Goal: Information Seeking & Learning: Learn about a topic

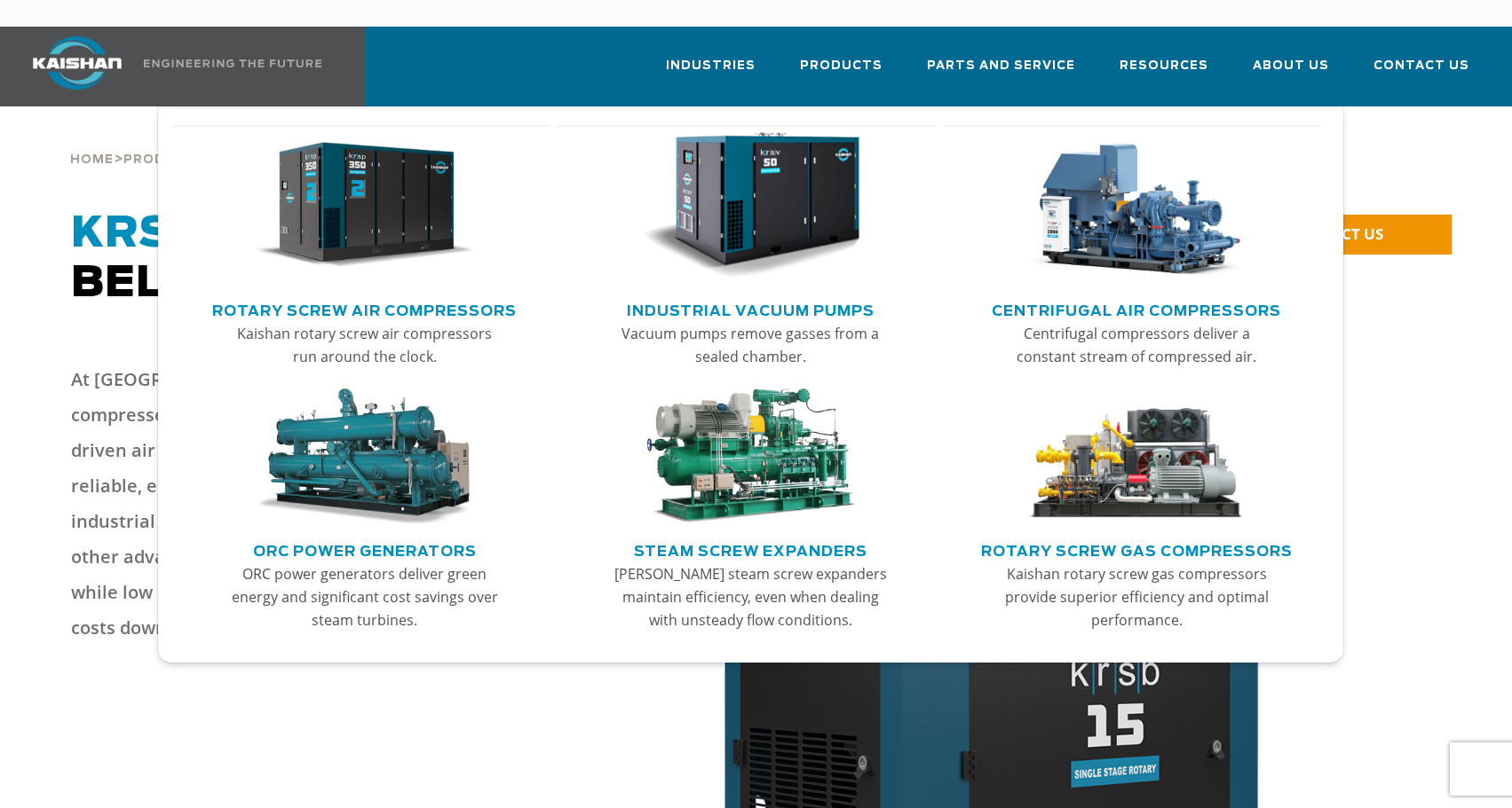
click at [353, 186] on img "Main menu" at bounding box center [363, 205] width 218 height 148
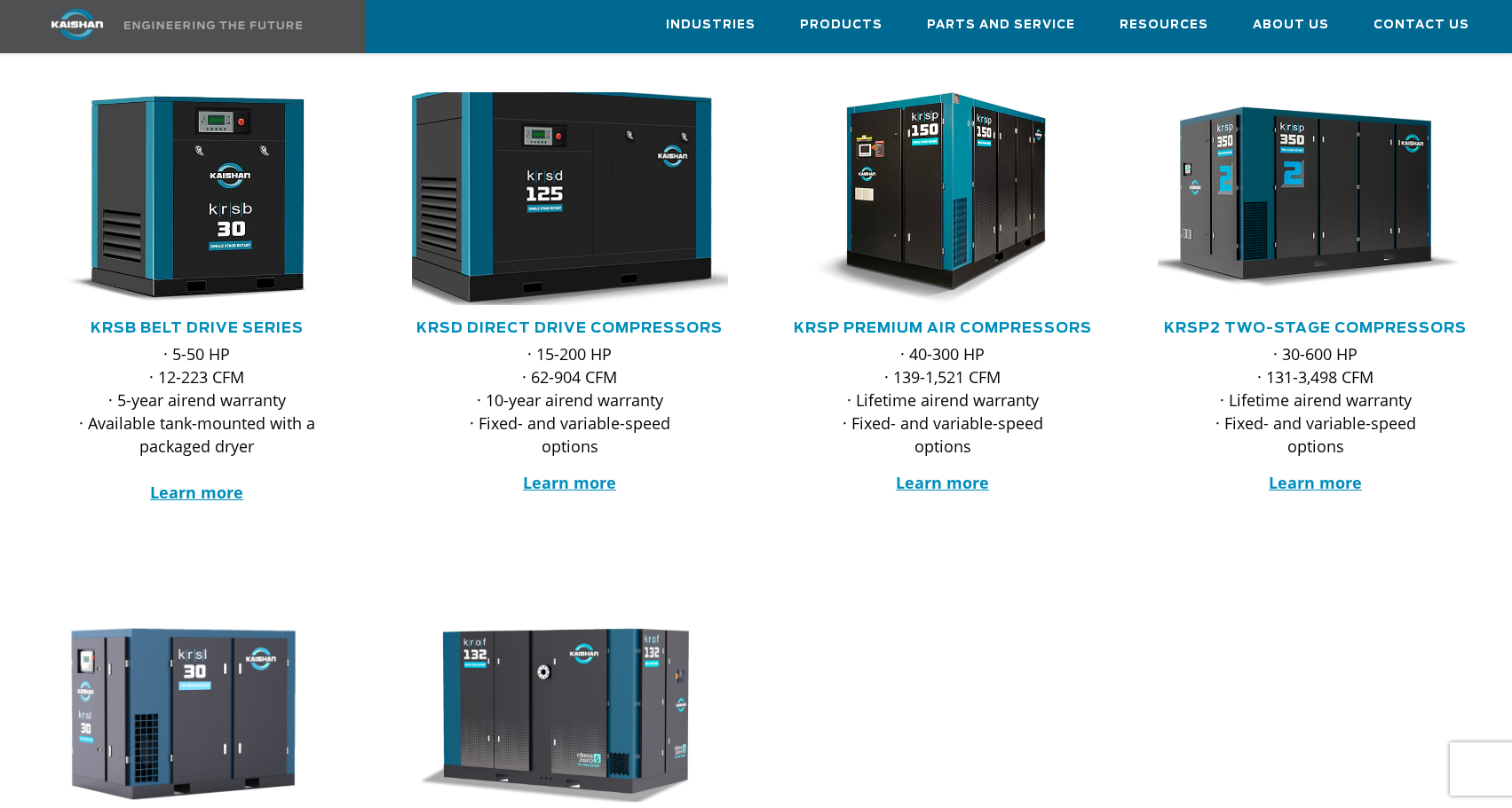
scroll to position [355, 0]
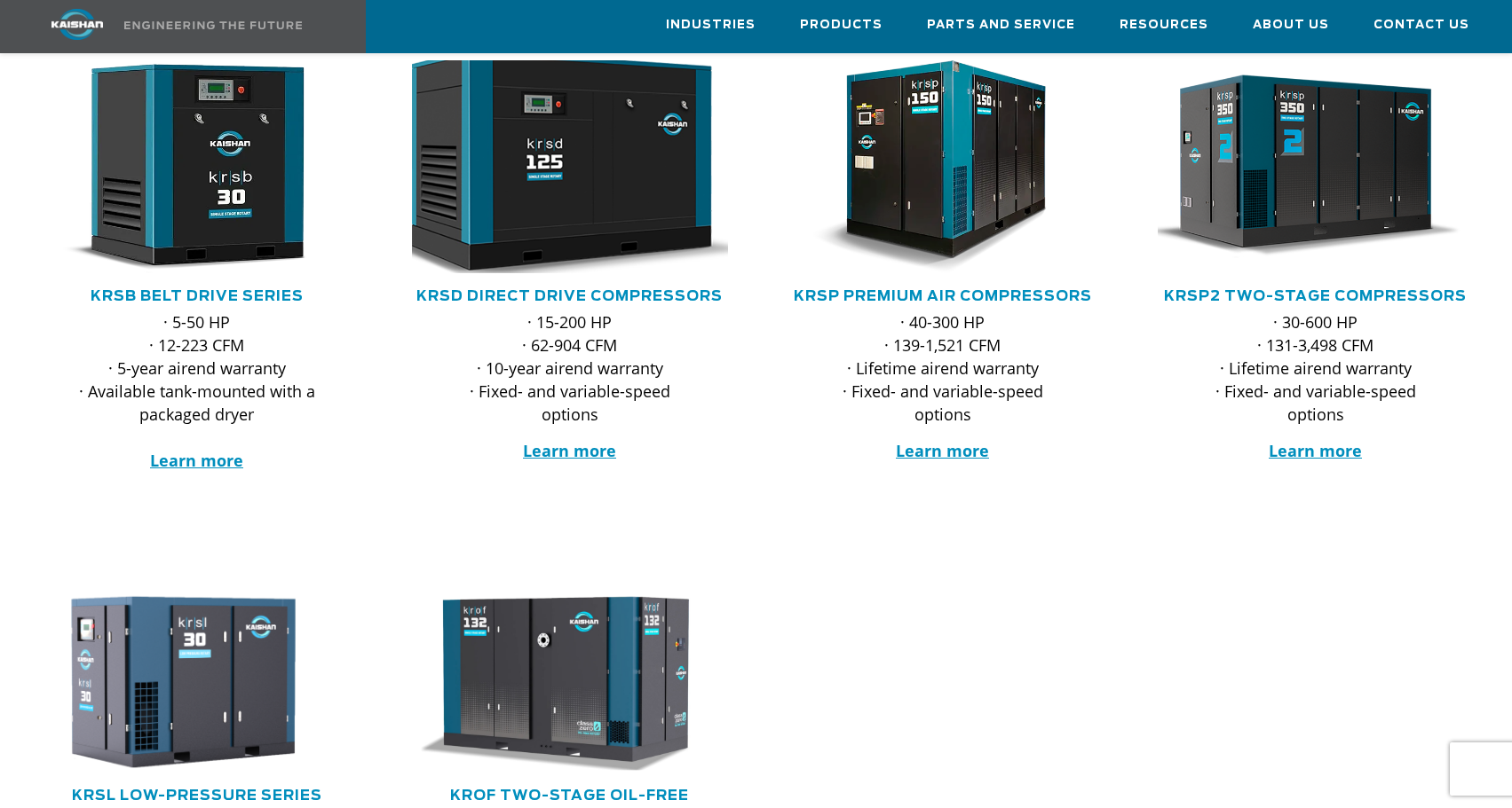
click at [577, 157] on img at bounding box center [557, 166] width 348 height 234
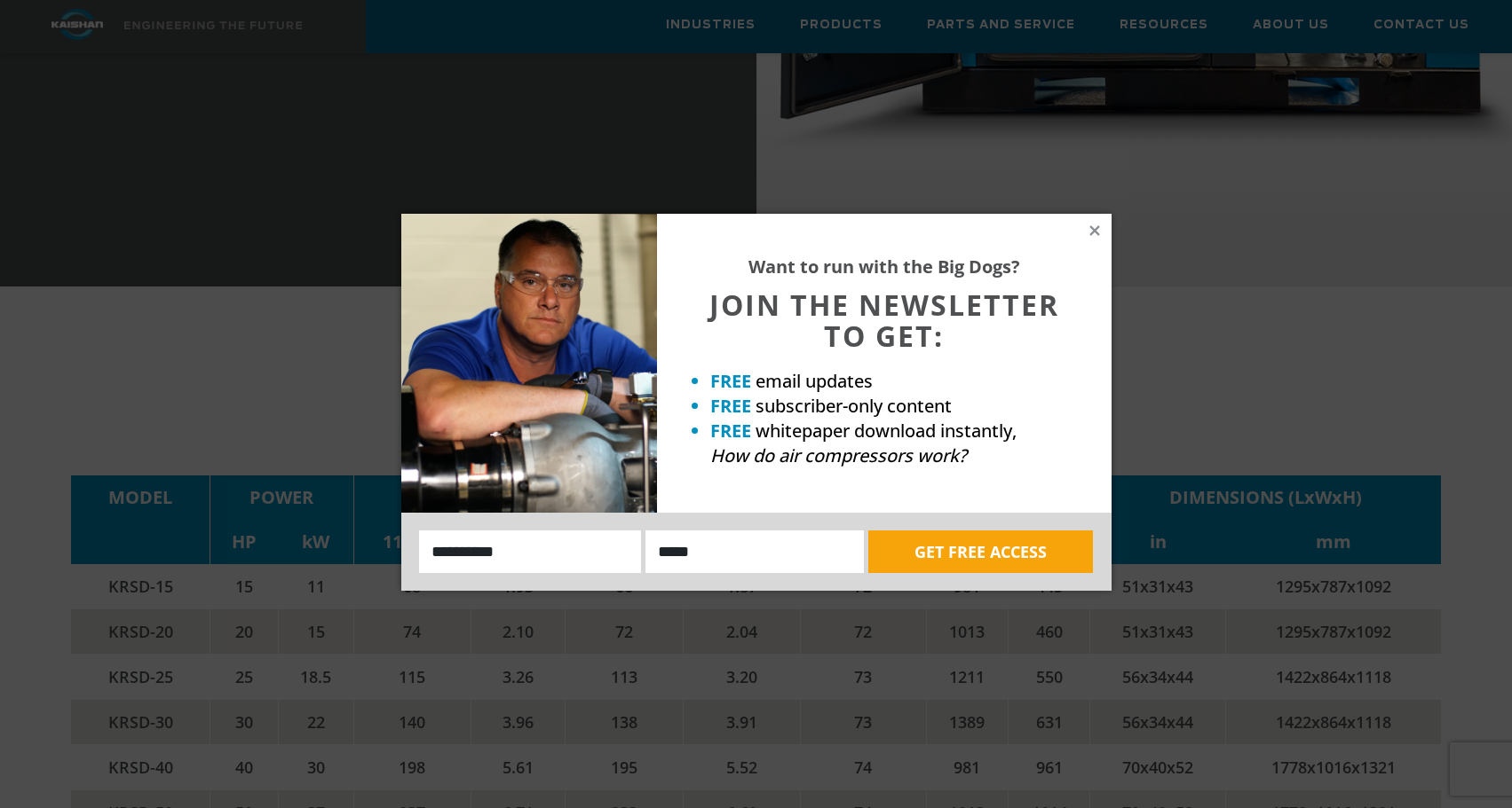
scroll to position [2662, 0]
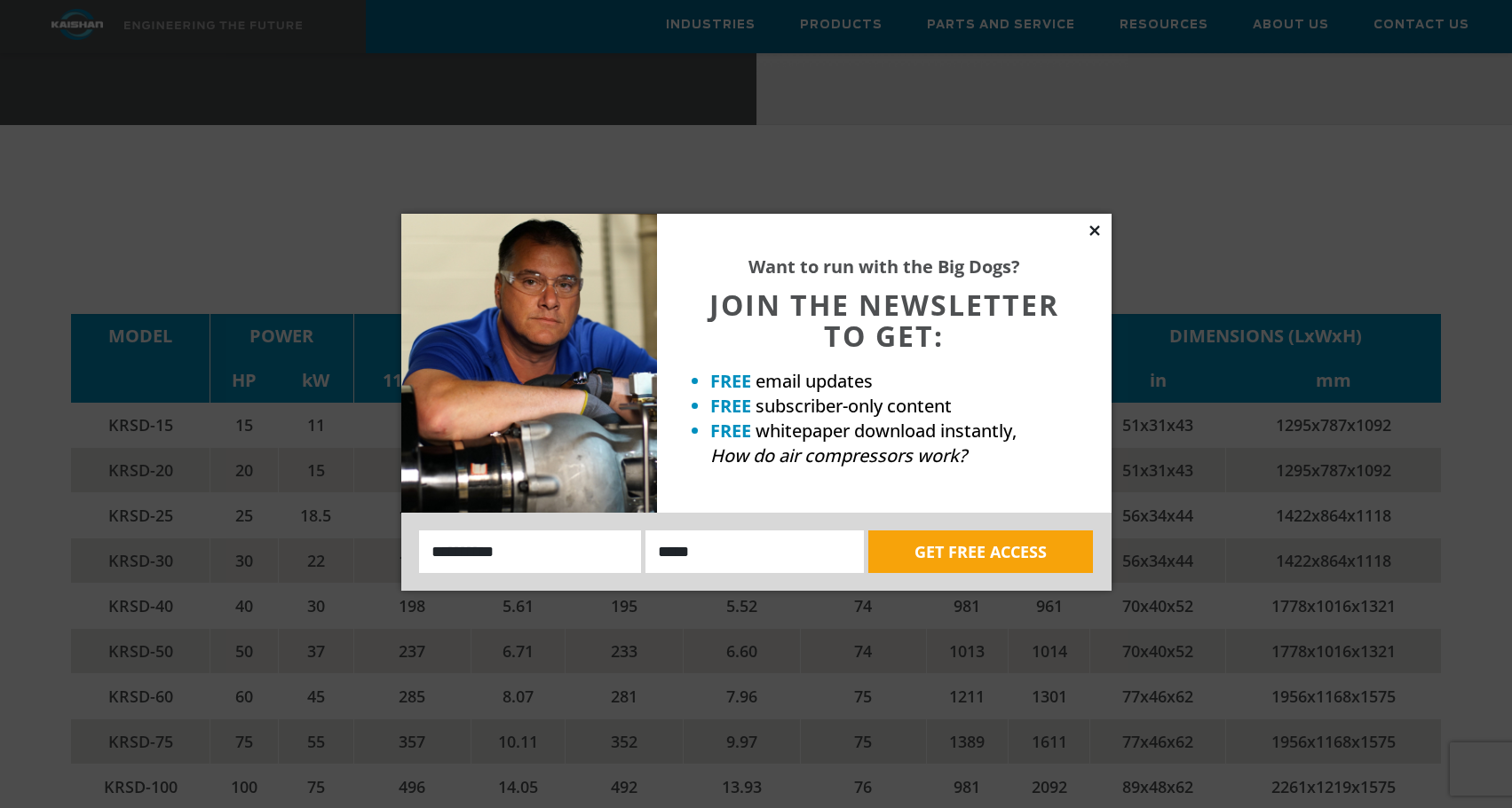
click at [1093, 230] on icon at bounding box center [1094, 230] width 10 height 10
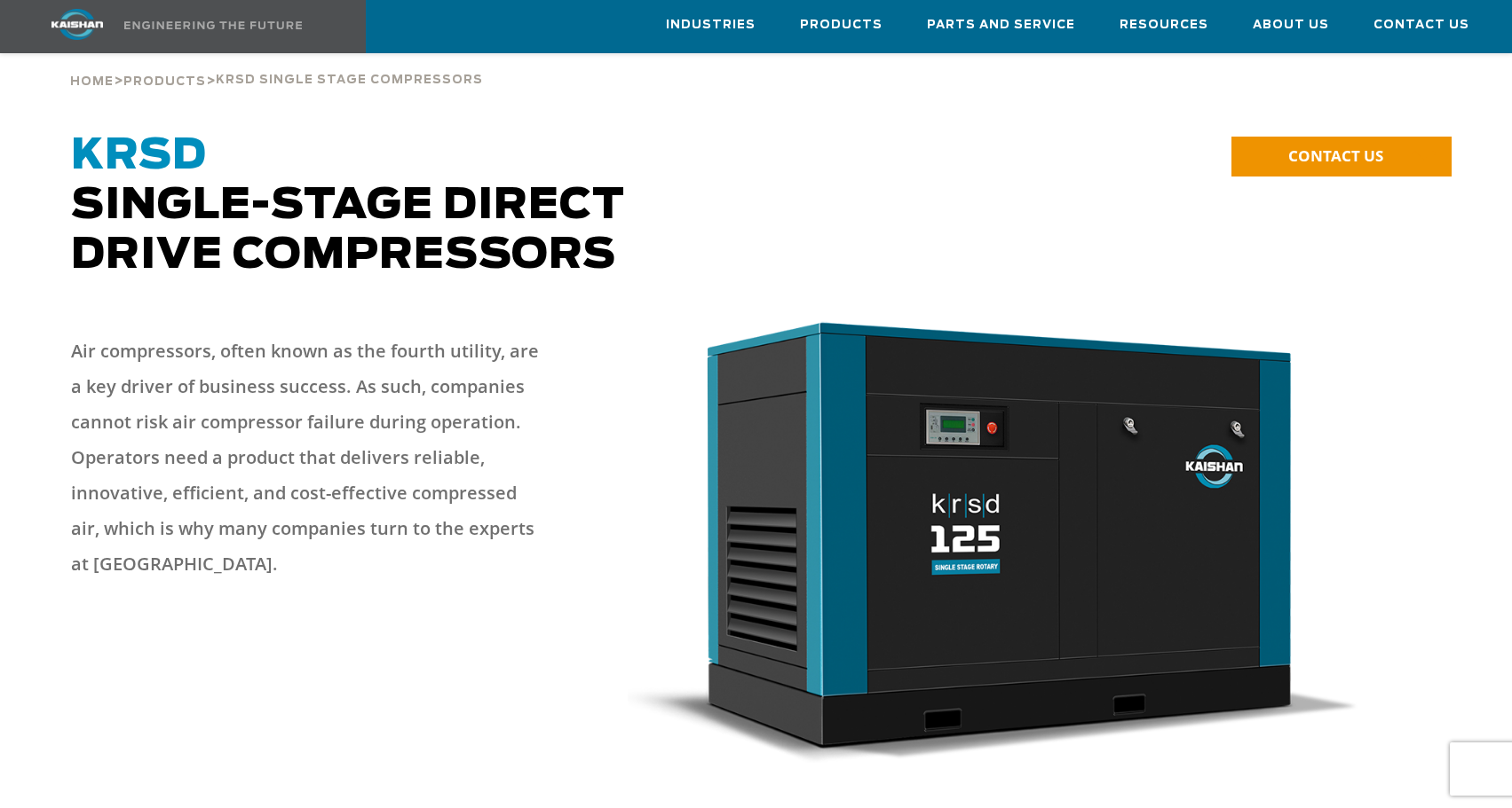
scroll to position [0, 0]
